Goal: Task Accomplishment & Management: Manage account settings

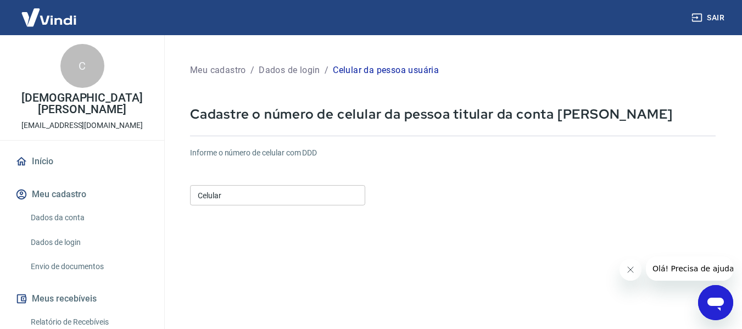
click at [284, 192] on input "Celular" at bounding box center [277, 195] width 175 height 20
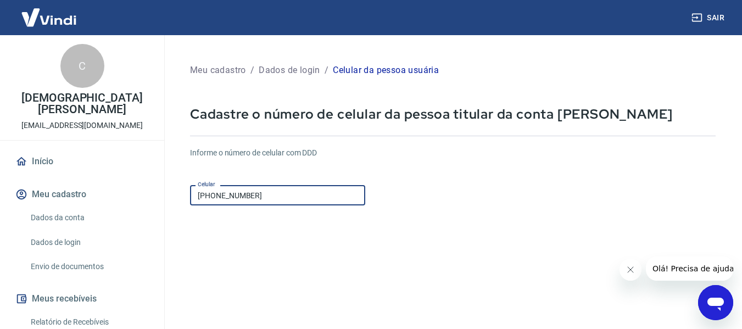
type input "[PHONE_NUMBER]"
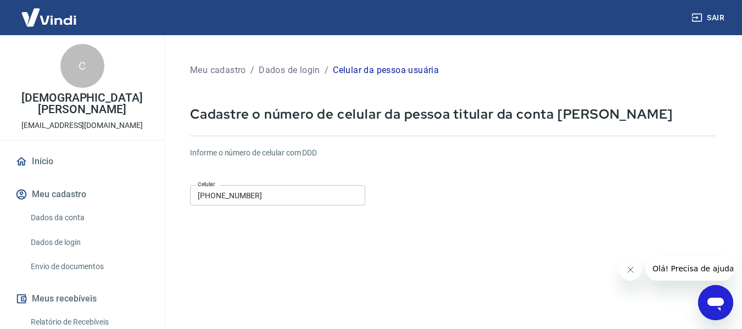
click at [431, 191] on div "Informe o número de celular com DDD Celular [PHONE_NUMBER] Celular" at bounding box center [453, 177] width 526 height 60
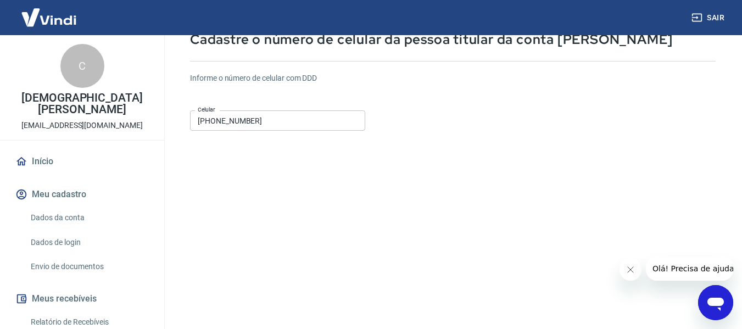
scroll to position [191, 0]
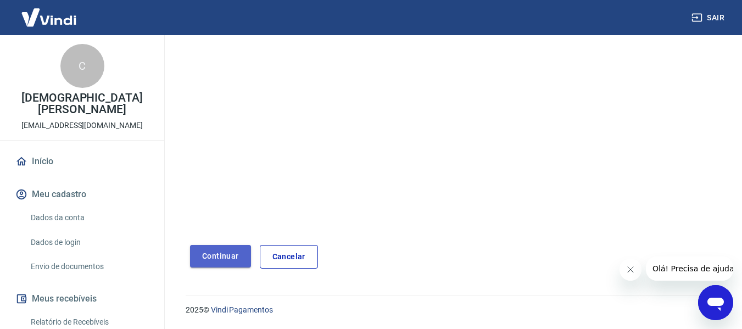
click at [207, 253] on button "Continuar" at bounding box center [220, 256] width 61 height 23
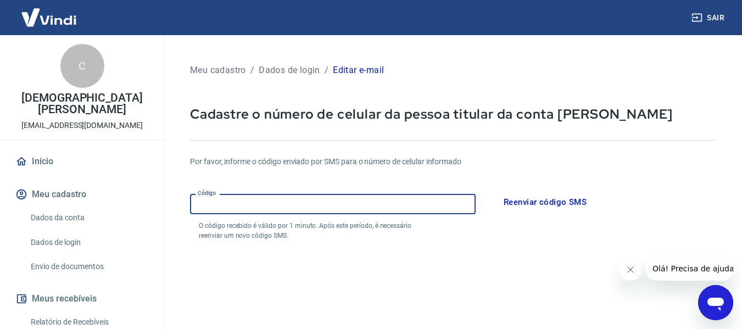
click at [393, 204] on input "Código" at bounding box center [333, 204] width 286 height 20
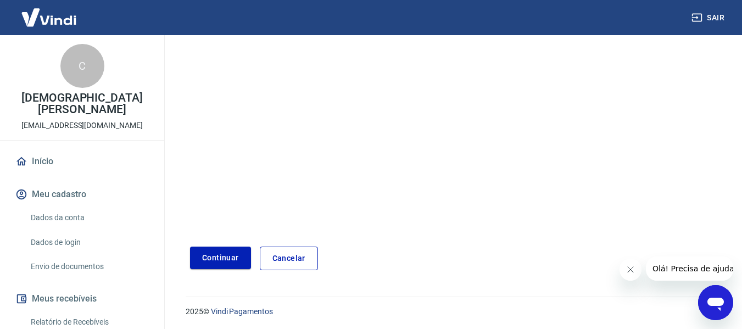
scroll to position [233, 0]
type input "399170"
click at [208, 261] on button "Continuar" at bounding box center [220, 256] width 61 height 23
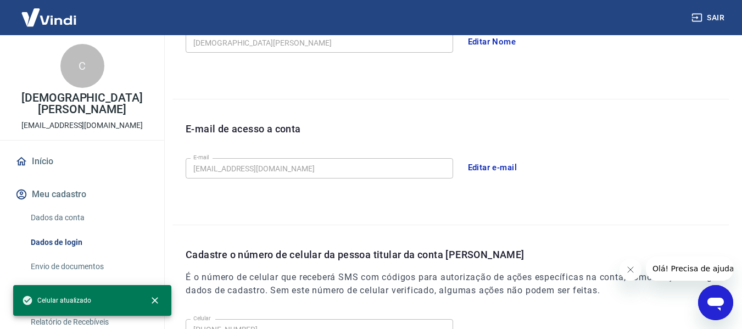
scroll to position [375, 0]
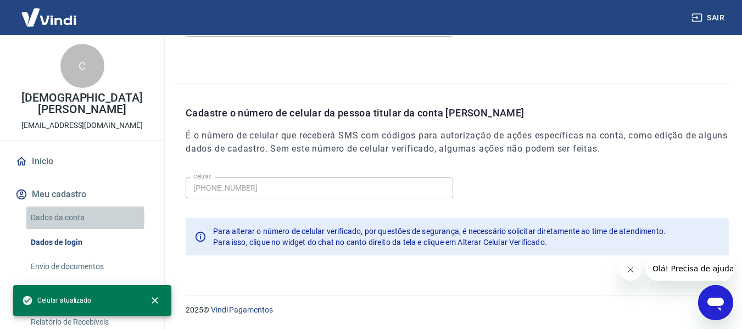
click at [60, 207] on link "Dados da conta" at bounding box center [88, 218] width 125 height 23
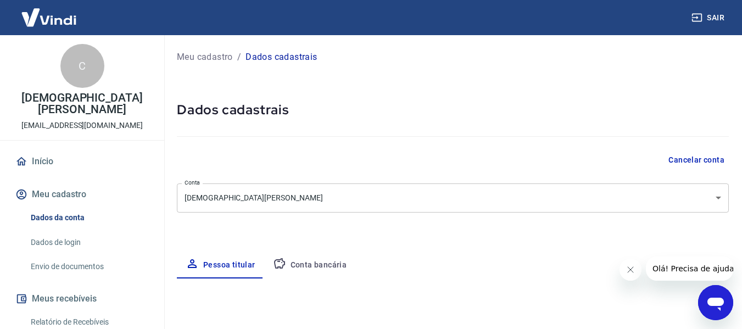
select select "RS"
select select "business"
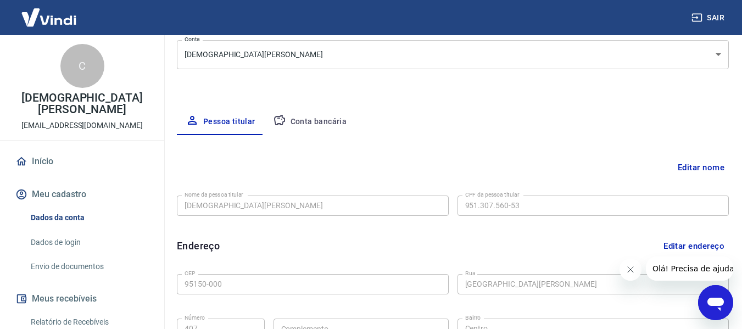
scroll to position [165, 0]
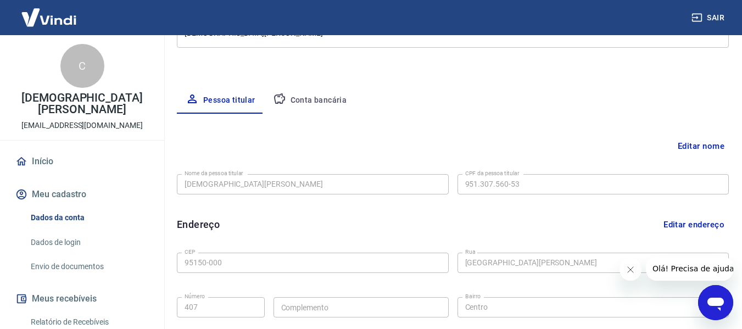
click at [323, 101] on button "Conta bancária" at bounding box center [310, 100] width 92 height 26
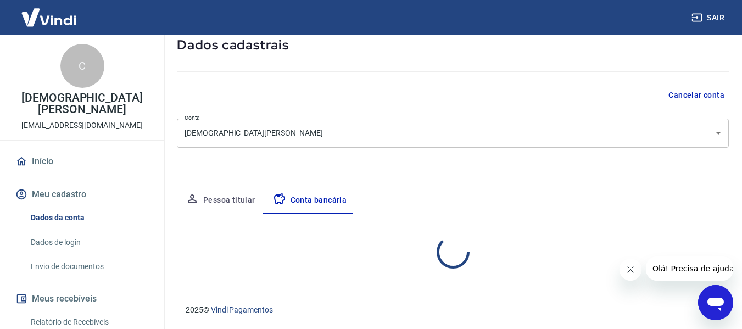
select select "1"
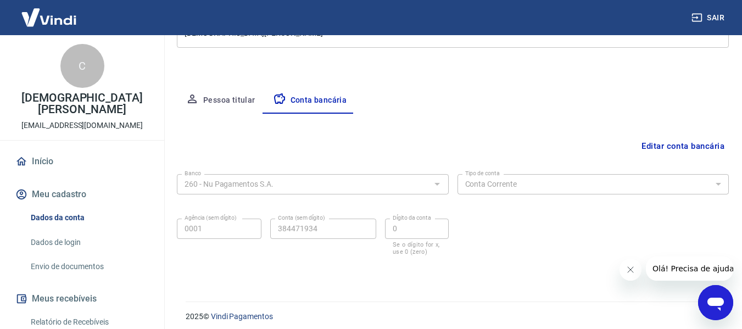
click at [236, 101] on button "Pessoa titular" at bounding box center [220, 100] width 87 height 26
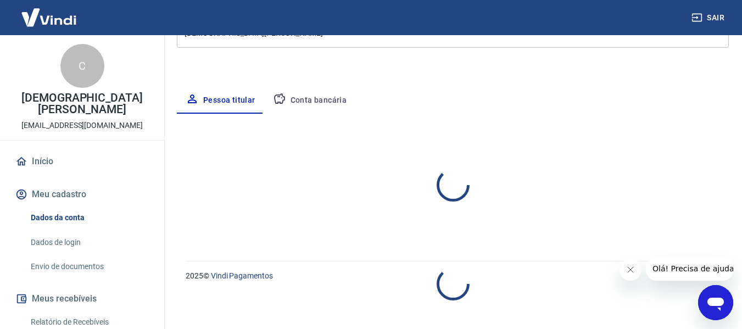
select select "RS"
select select "business"
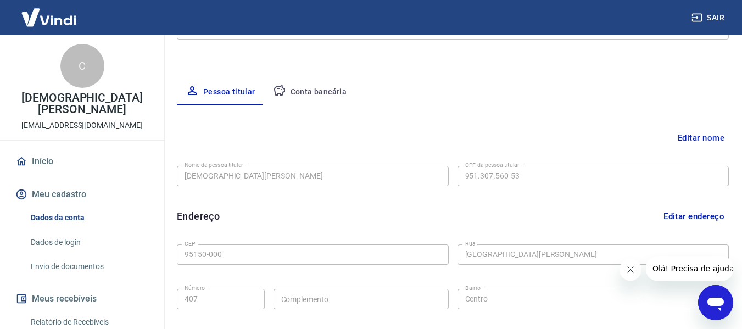
scroll to position [154, 0]
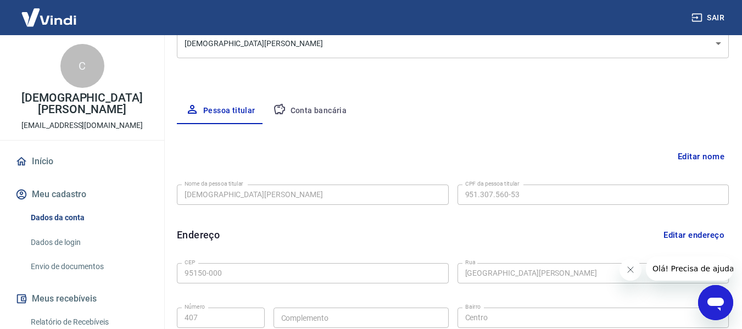
click at [712, 153] on button "Editar nome" at bounding box center [701, 156] width 55 height 21
